Goal: Information Seeking & Learning: Learn about a topic

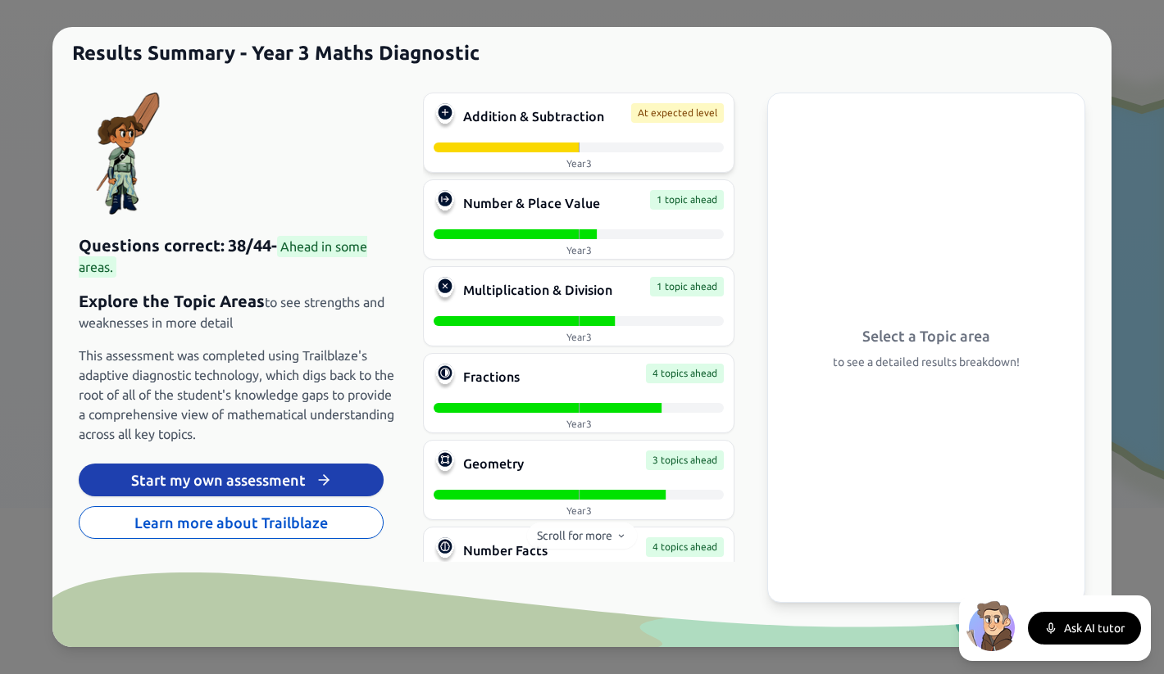
click at [510, 148] on div at bounding box center [433, 148] width 290 height 10
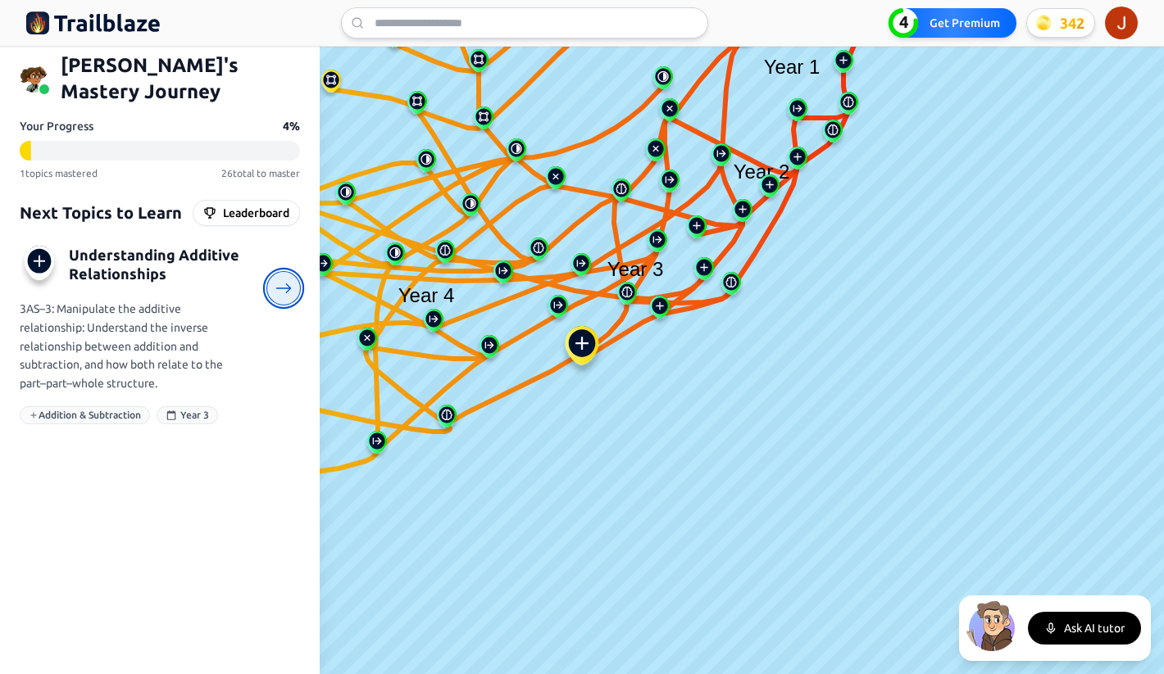
click at [282, 280] on icon at bounding box center [283, 288] width 17 height 17
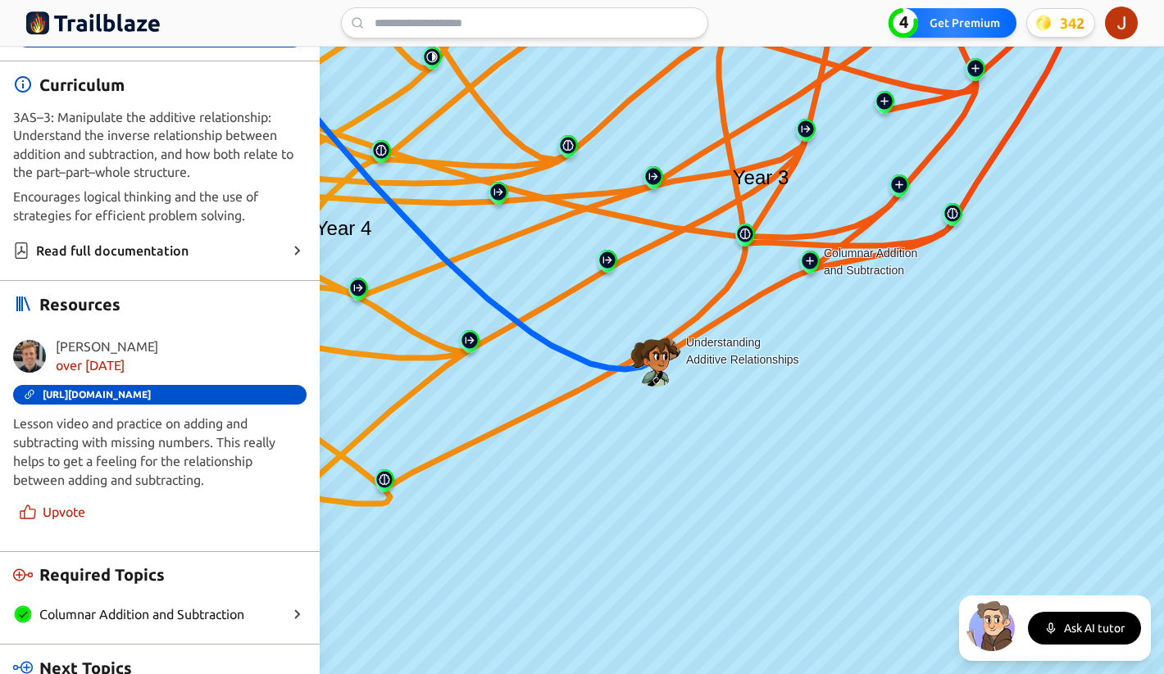
scroll to position [408, 0]
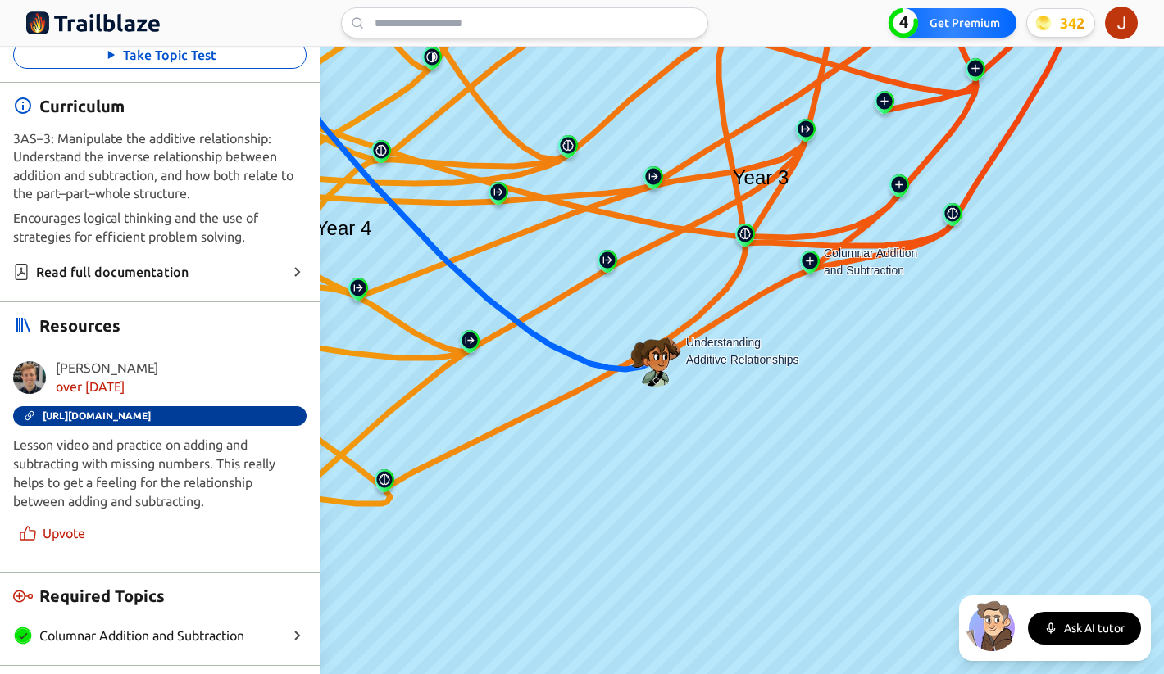
click at [151, 411] on span "[URL][DOMAIN_NAME]" at bounding box center [97, 416] width 108 height 11
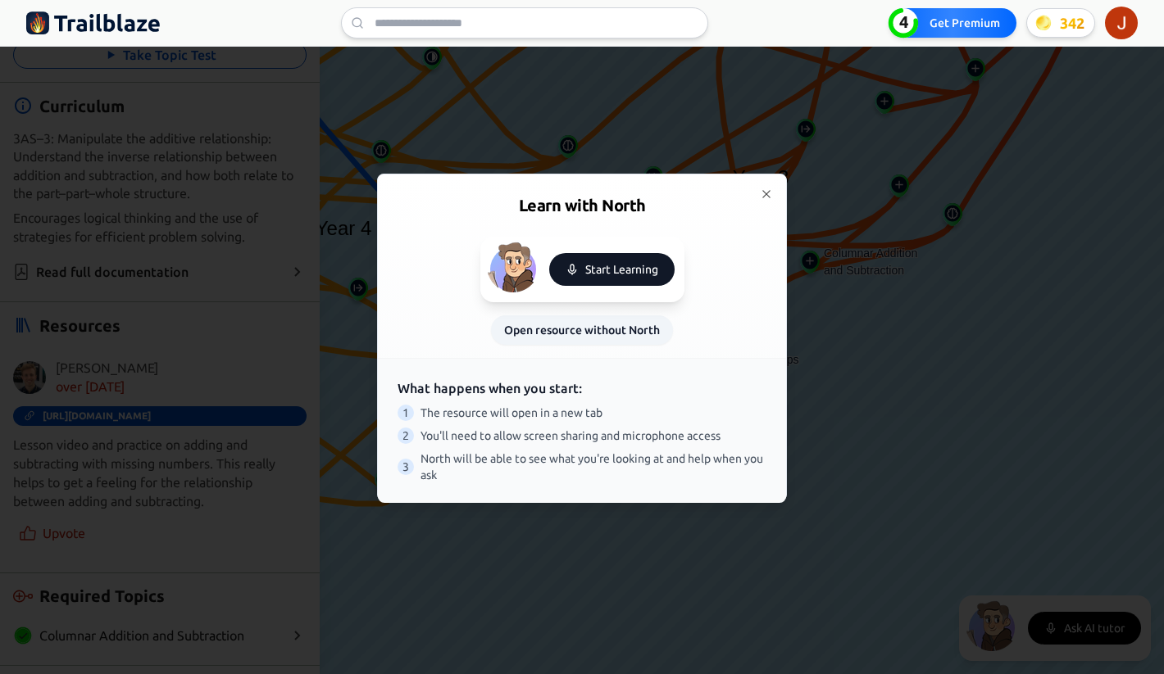
click at [609, 274] on button "Start Learning" at bounding box center [611, 269] width 125 height 33
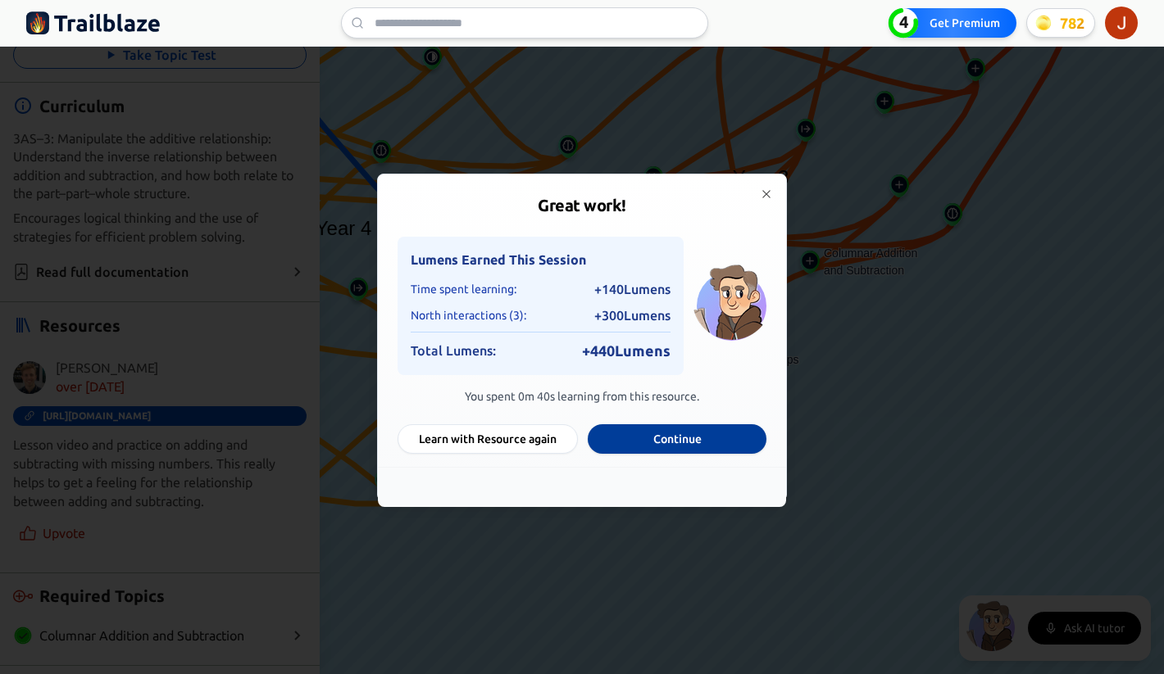
click at [665, 435] on button "Continue" at bounding box center [677, 440] width 179 height 30
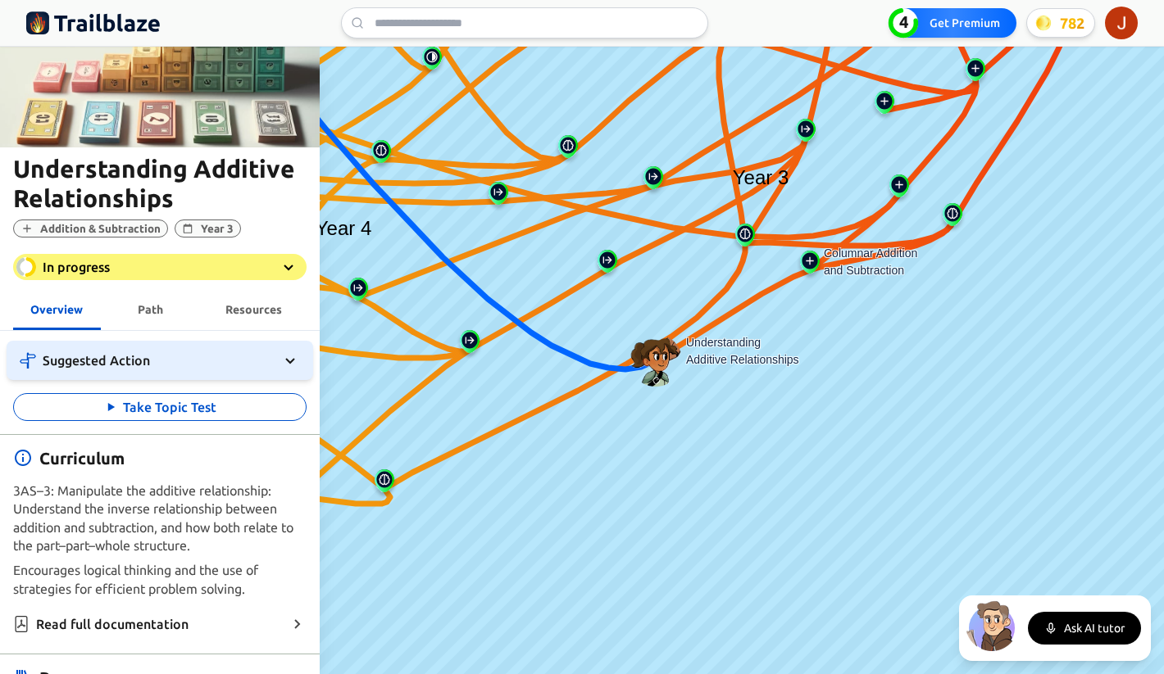
scroll to position [51, 0]
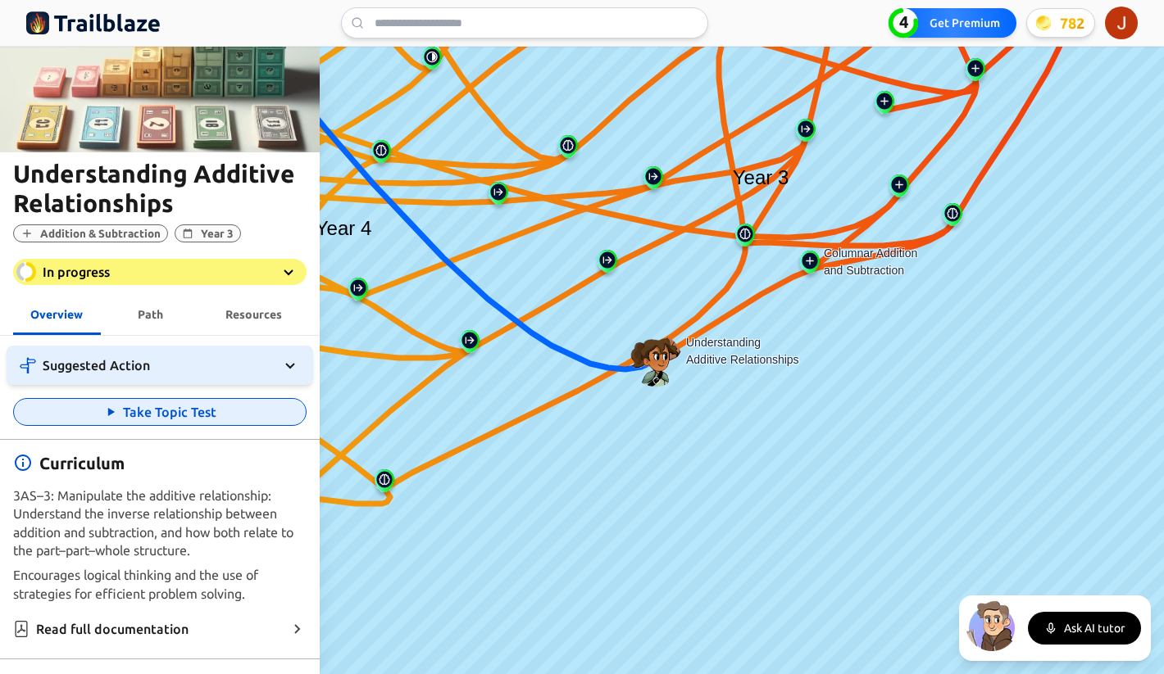
click at [156, 414] on button "Take Topic Test" at bounding box center [159, 412] width 293 height 28
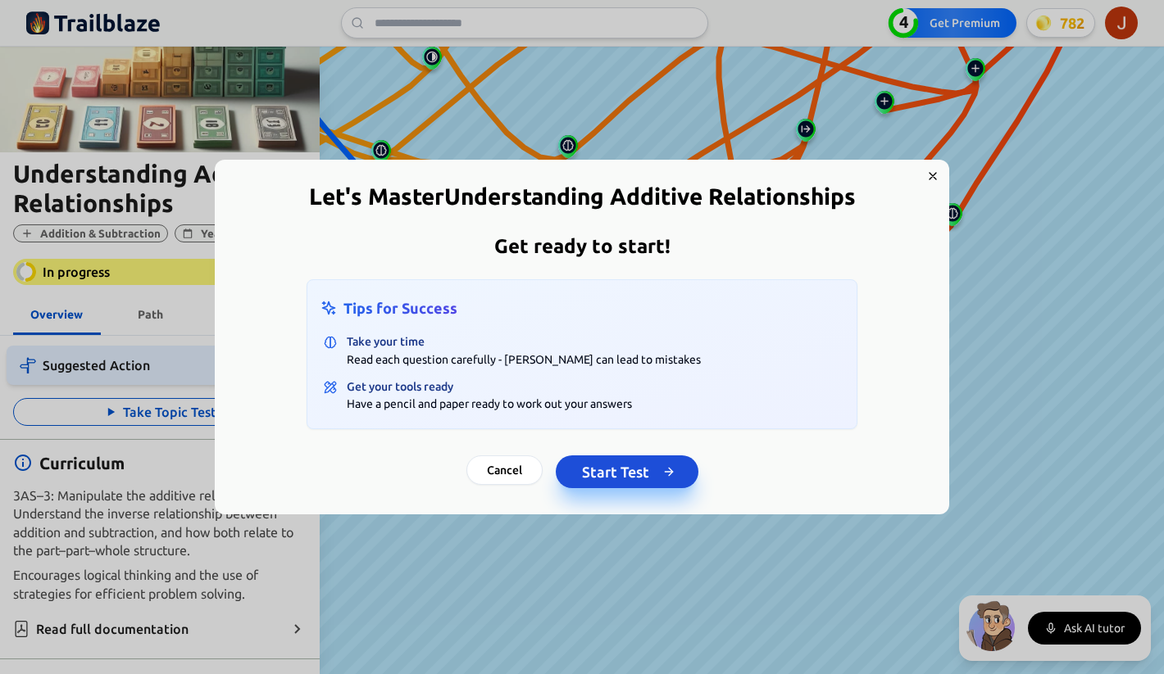
click at [608, 474] on button "Start Test" at bounding box center [627, 472] width 143 height 33
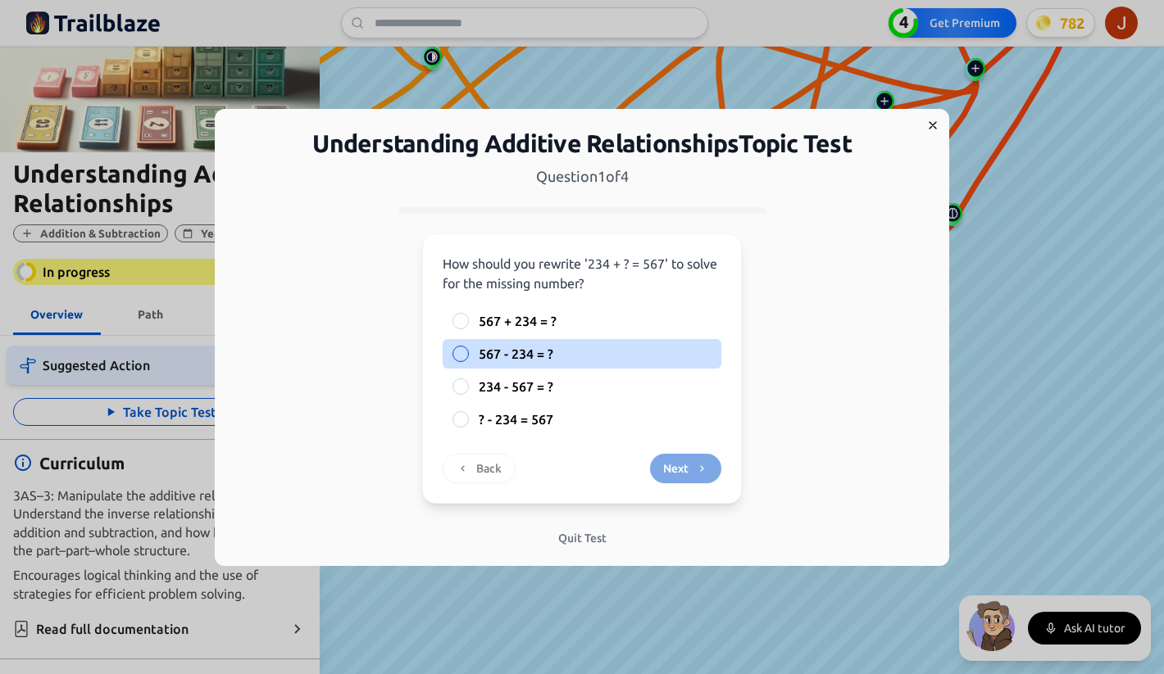
click at [455, 353] on div at bounding box center [460, 354] width 16 height 16
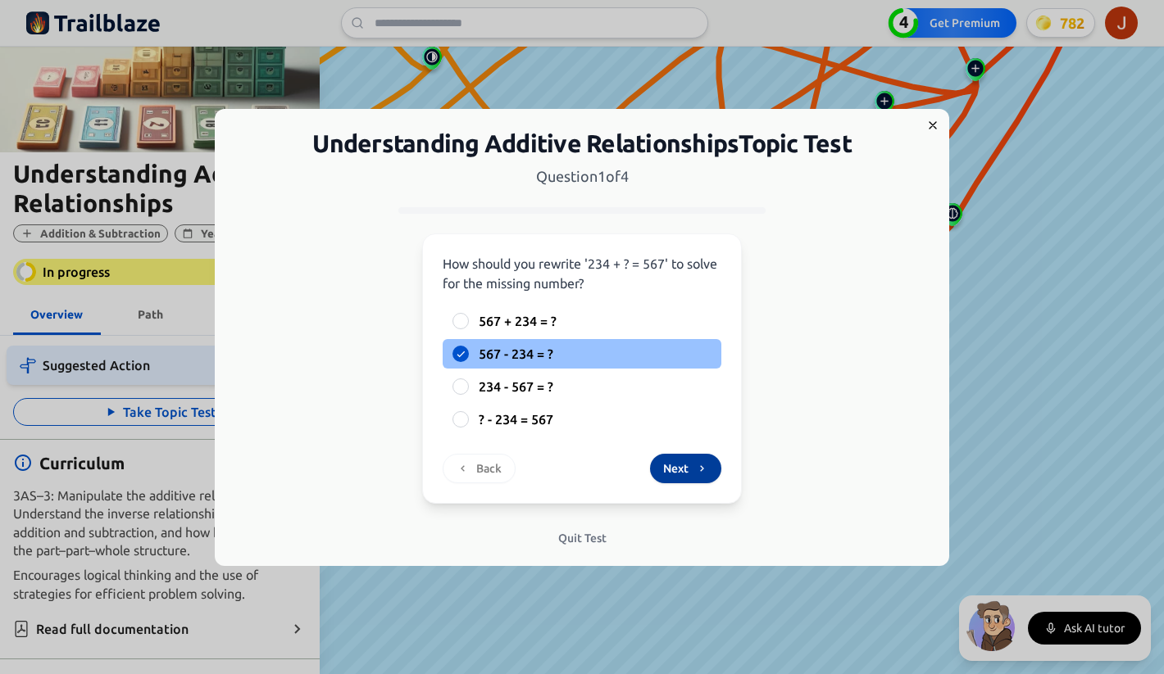
click at [684, 470] on button "Next" at bounding box center [685, 469] width 71 height 30
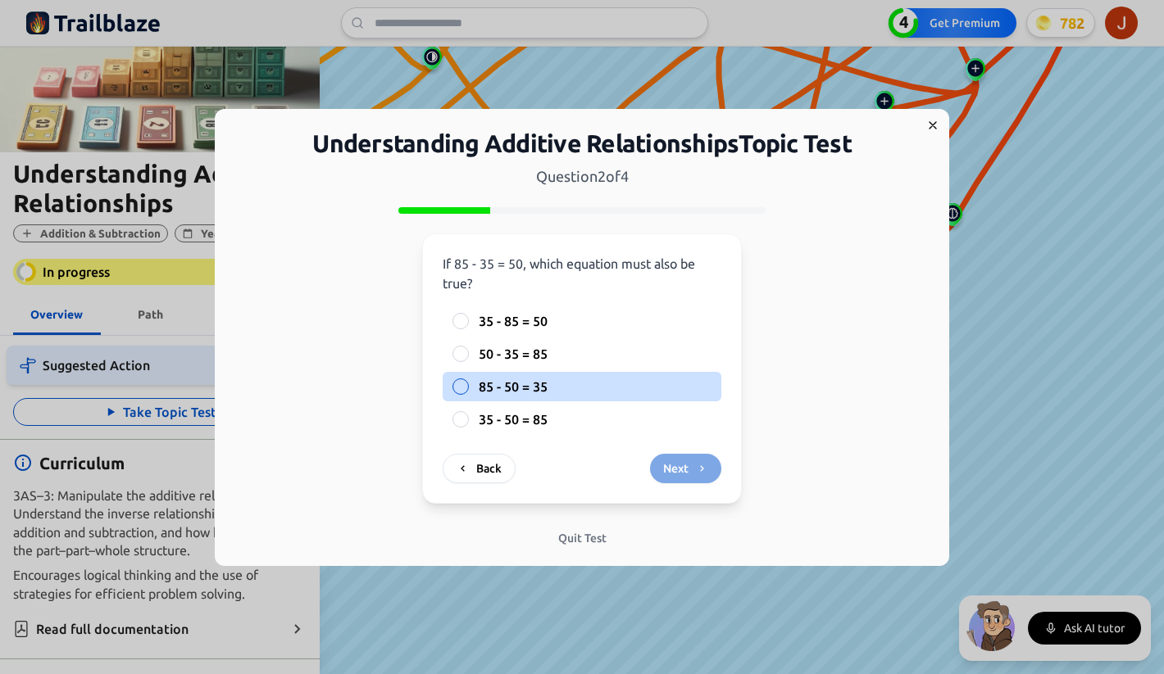
click at [529, 384] on span "85 - 50 = 35" at bounding box center [513, 387] width 69 height 20
click at [467, 384] on button "85 - 50 = 35" at bounding box center [460, 386] width 13 height 13
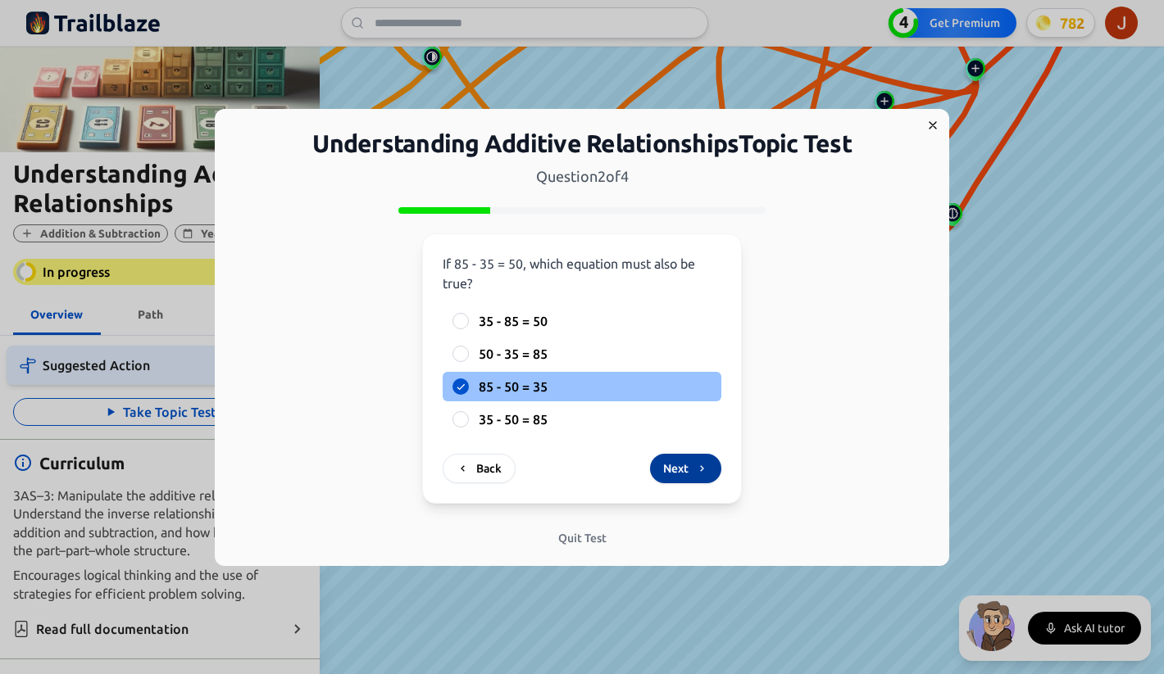
click at [700, 468] on icon at bounding box center [701, 468] width 13 height 13
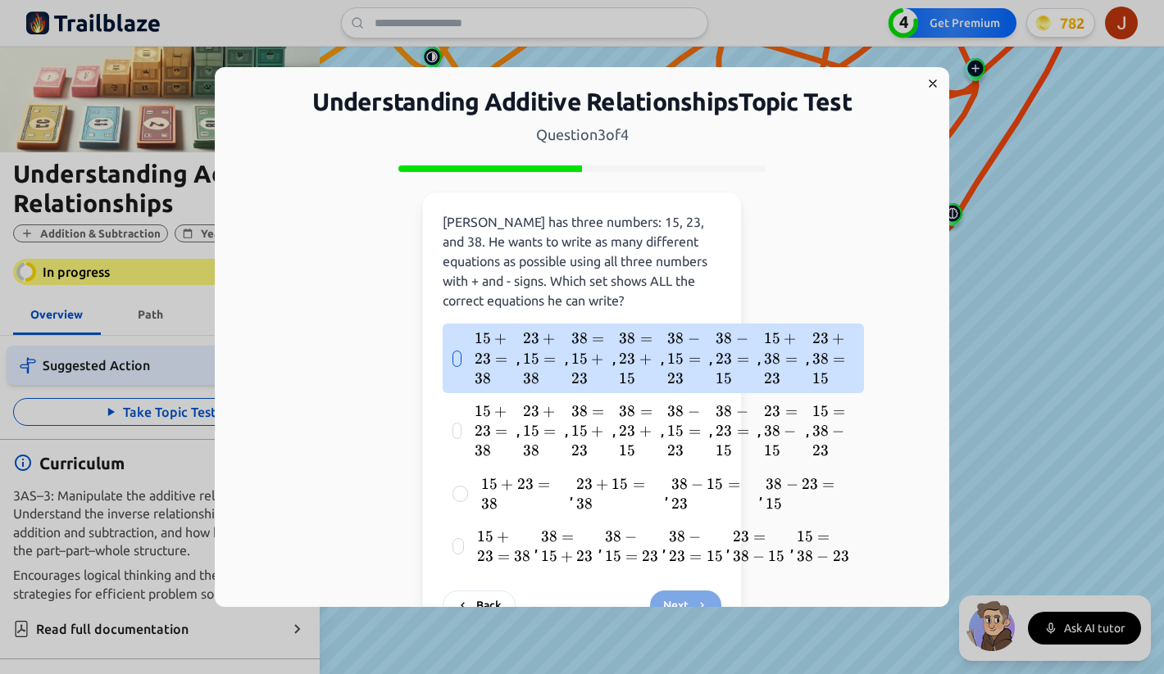
click at [465, 365] on div "15 + 23 = 38 15 + 23 = 38 15 + 23 = 38 , 23 + 15 = 38 23 + 15 = 38 23 + 15 = 38…" at bounding box center [653, 359] width 421 height 70
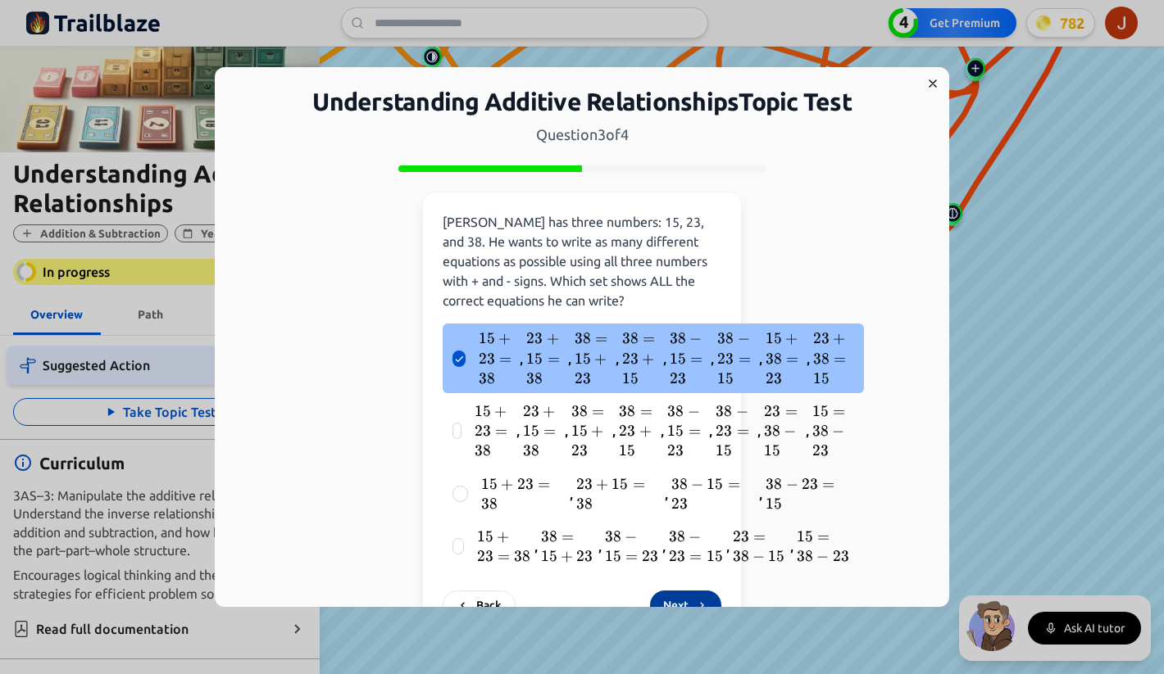
click at [684, 600] on button "Next" at bounding box center [685, 606] width 71 height 30
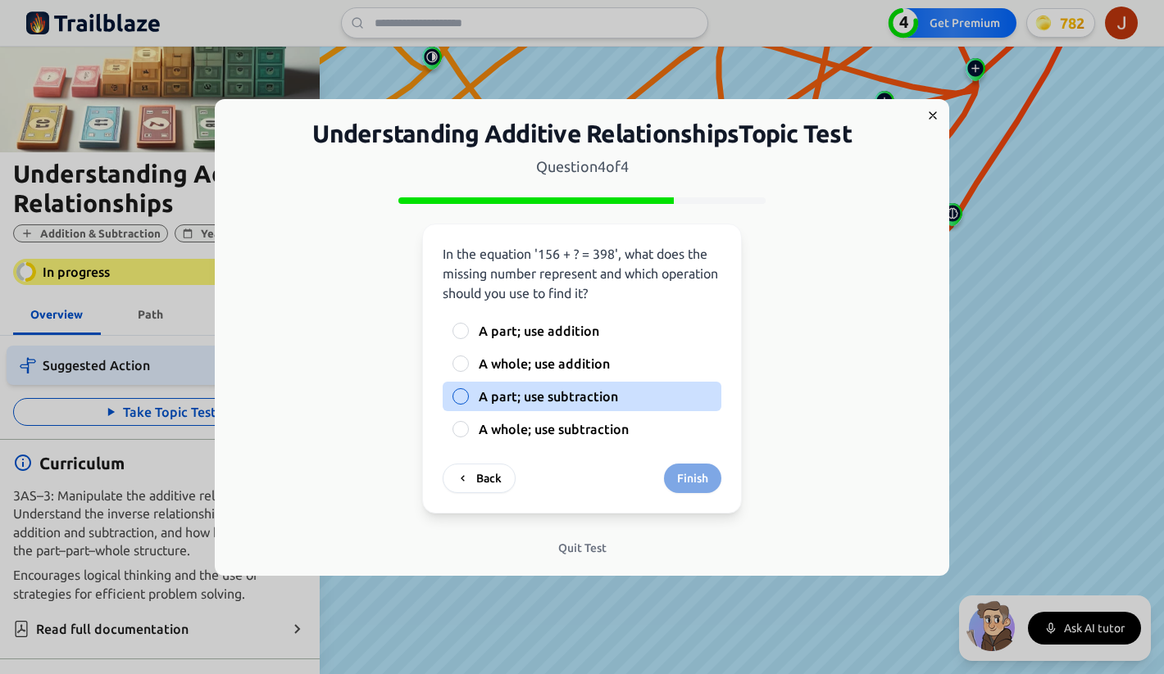
click at [488, 391] on span "A part; use subtraction" at bounding box center [548, 397] width 139 height 20
click at [467, 391] on button "A part; use subtraction" at bounding box center [460, 396] width 13 height 13
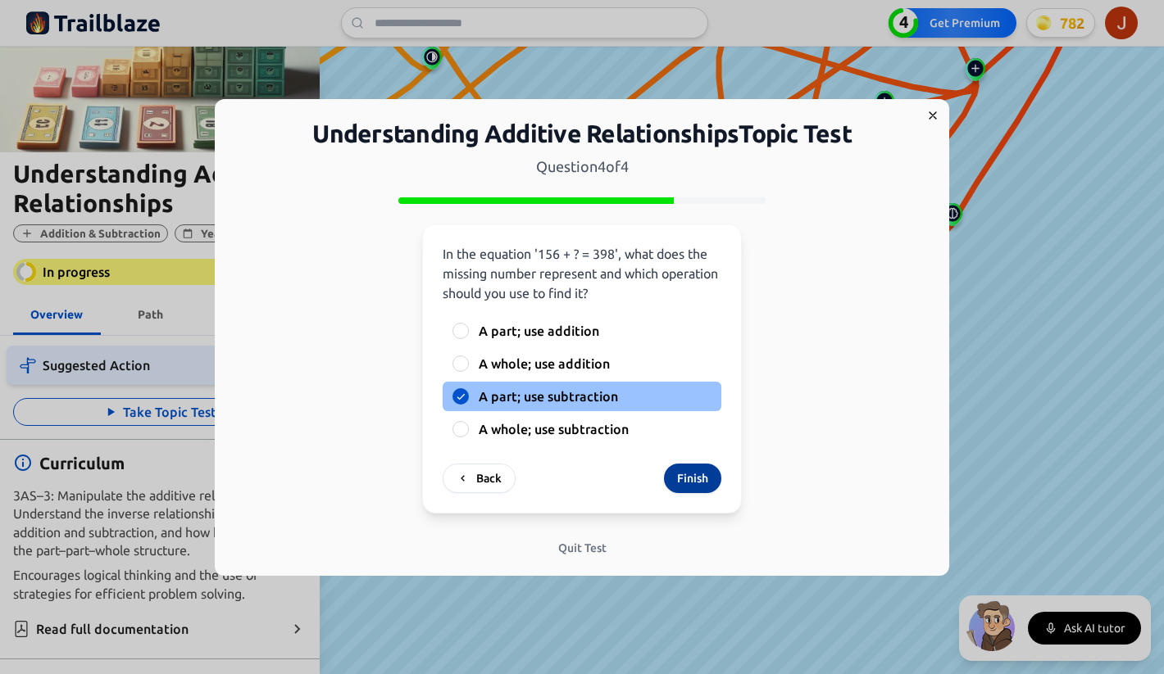
click at [680, 476] on button "Finish" at bounding box center [692, 479] width 57 height 30
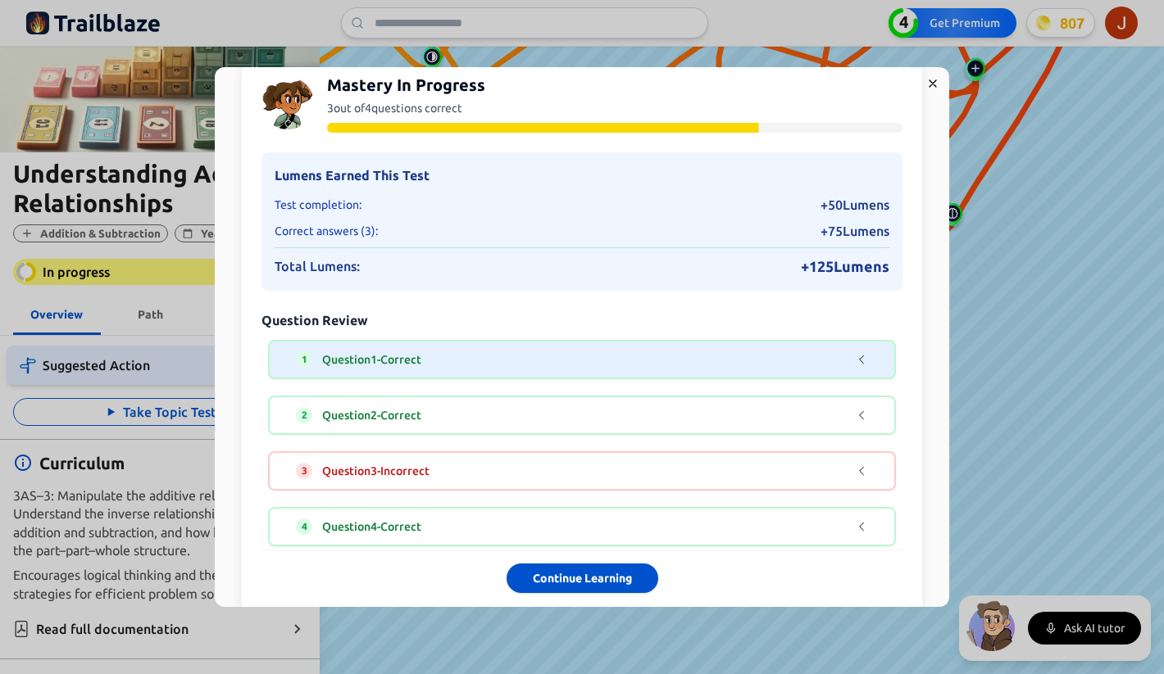
scroll to position [89, 0]
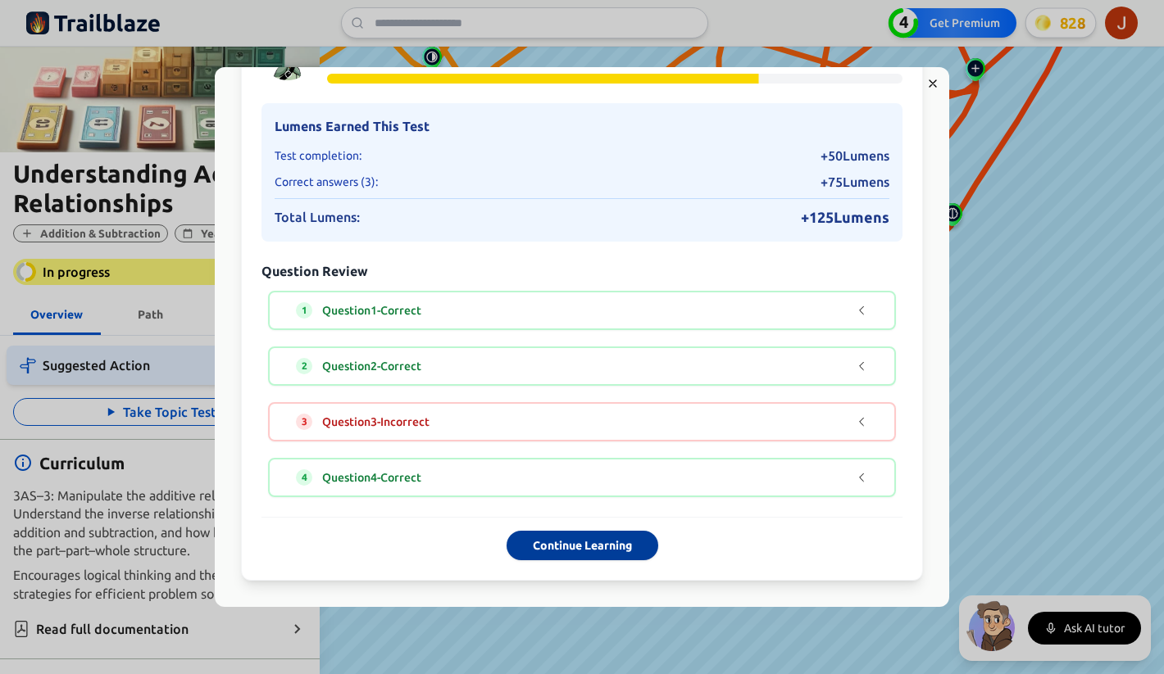
click at [617, 538] on button "Continue Learning" at bounding box center [582, 546] width 152 height 30
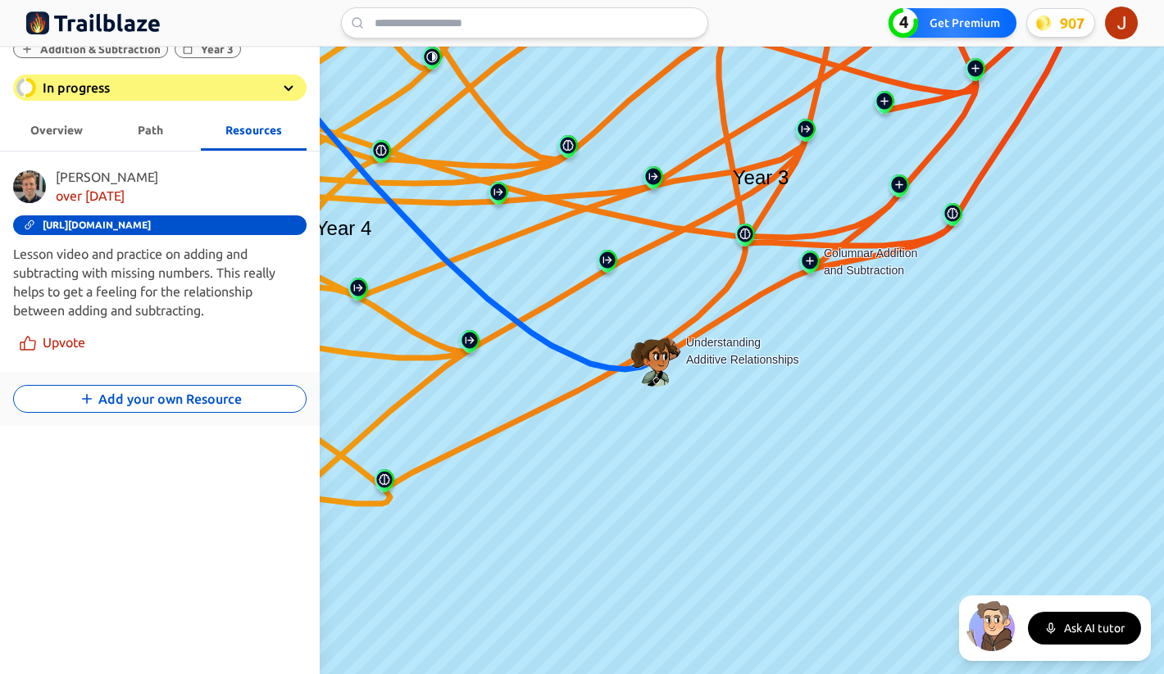
scroll to position [297, 0]
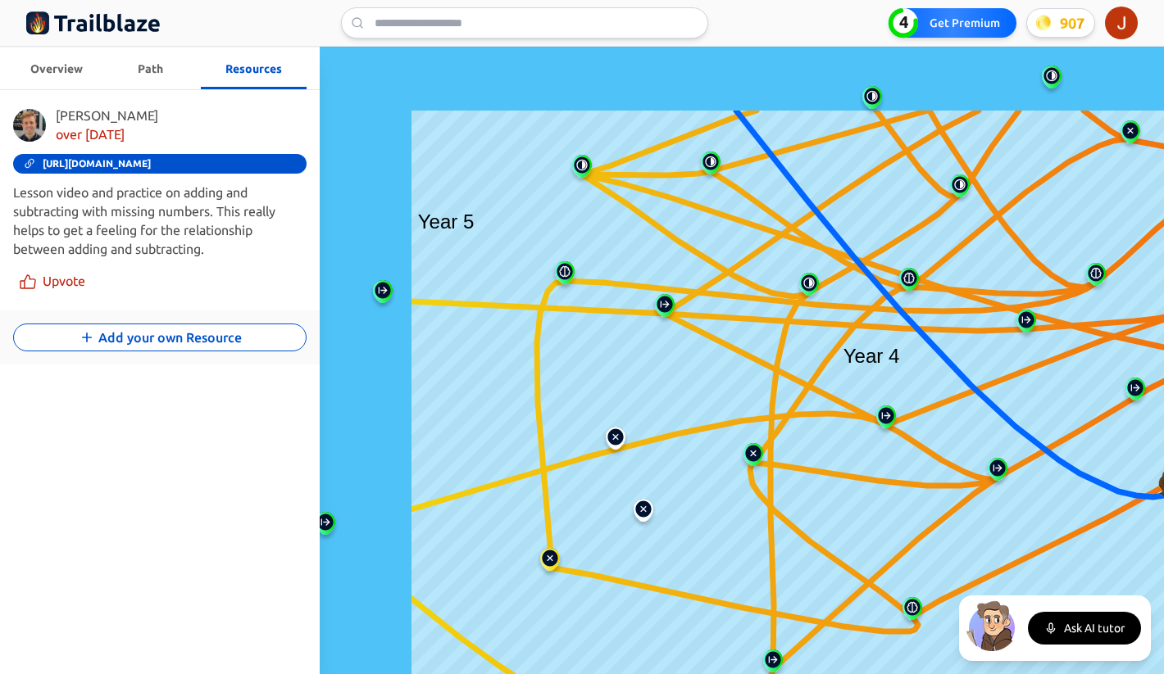
drag, startPoint x: 434, startPoint y: 341, endPoint x: 961, endPoint y: 469, distance: 543.0
click at [961, 469] on icon at bounding box center [941, 452] width 111 height 54
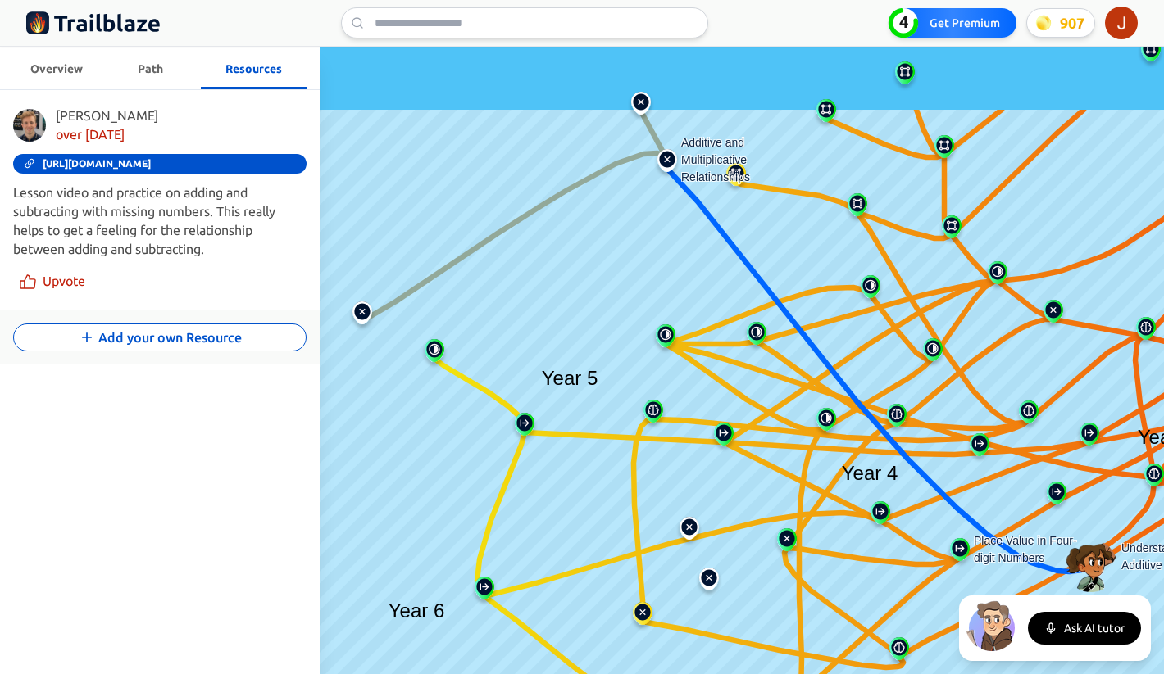
drag, startPoint x: 787, startPoint y: 249, endPoint x: 777, endPoint y: 376, distance: 127.4
click at [777, 376] on icon at bounding box center [963, 411] width 597 height 135
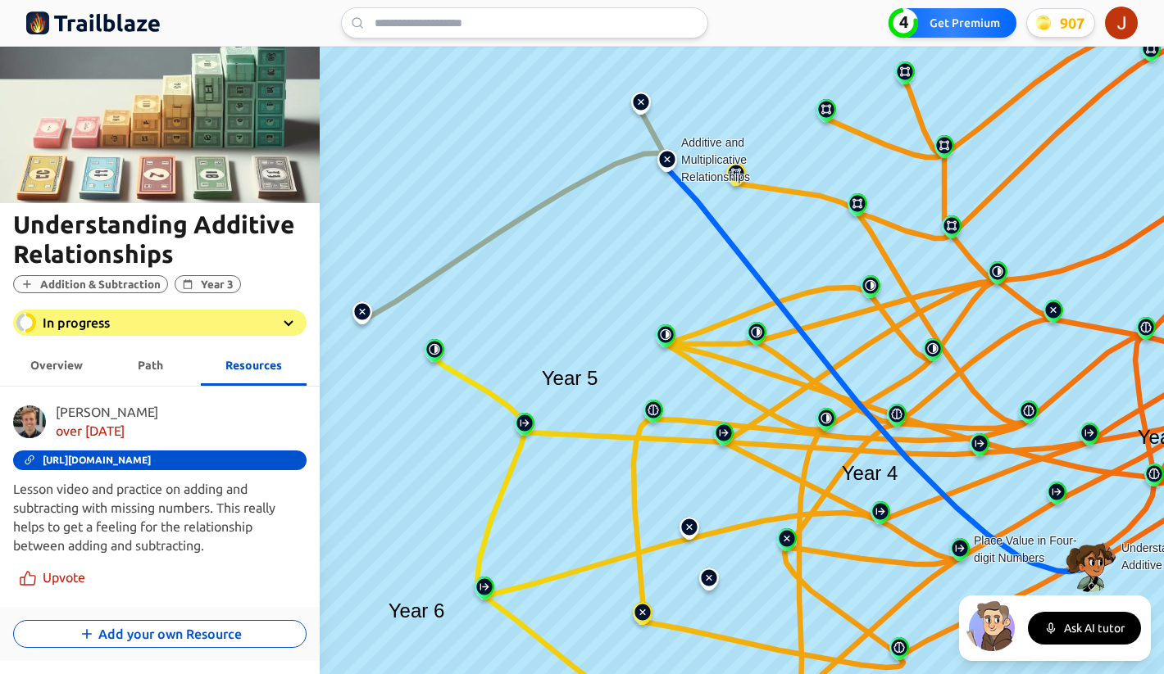
scroll to position [297, 0]
